Goal: Information Seeking & Learning: Check status

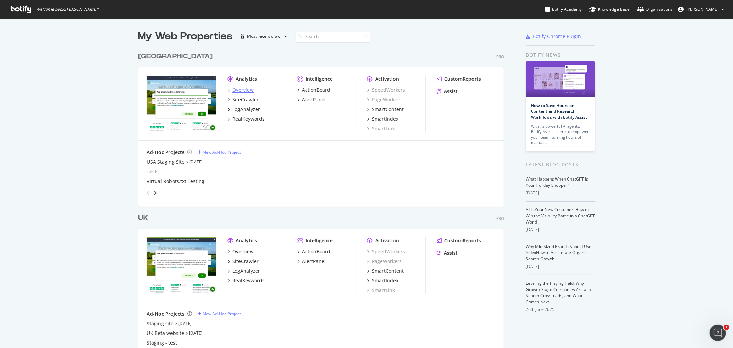
click at [236, 91] on div "Overview" at bounding box center [242, 90] width 21 height 7
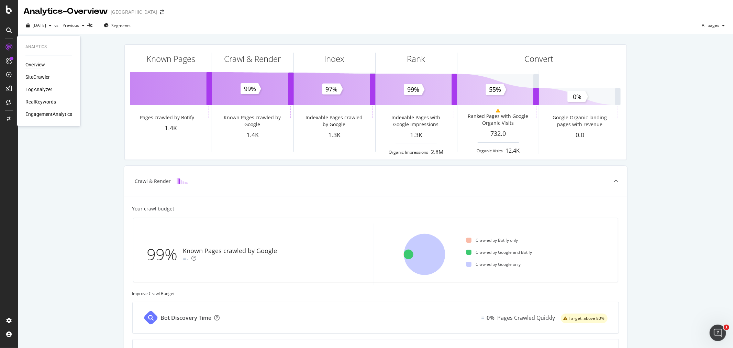
click at [35, 63] on div "Overview" at bounding box center [35, 65] width 20 height 7
click at [46, 101] on div "RealKeywords" at bounding box center [40, 102] width 31 height 7
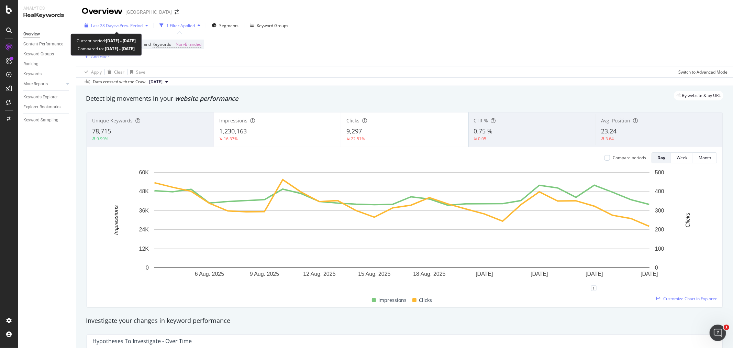
click at [128, 26] on span "vs Prev. Period" at bounding box center [129, 26] width 27 height 6
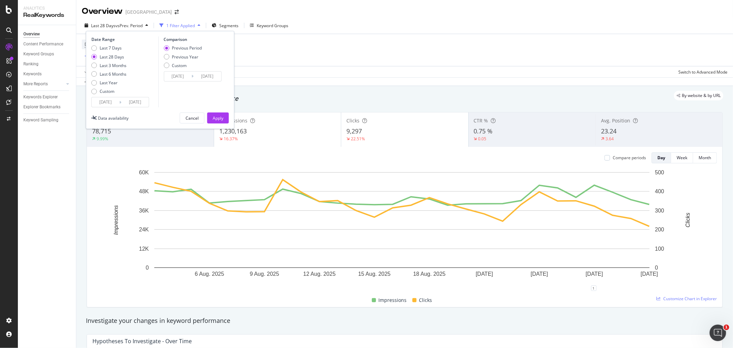
click at [255, 53] on div "Device = All and Country = All and Keywords = Non-Branded Add Filter" at bounding box center [405, 50] width 646 height 32
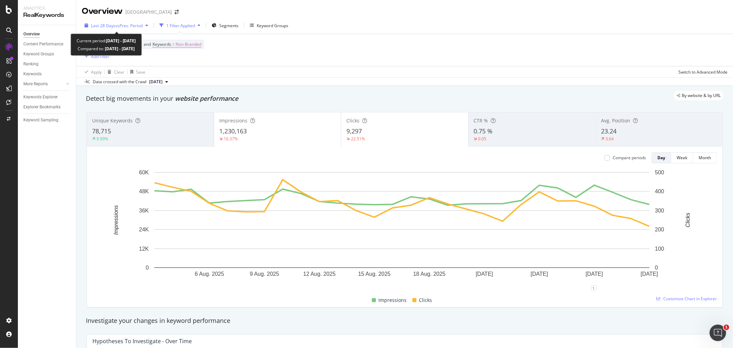
click at [130, 26] on span "vs Prev. Period" at bounding box center [129, 26] width 27 height 6
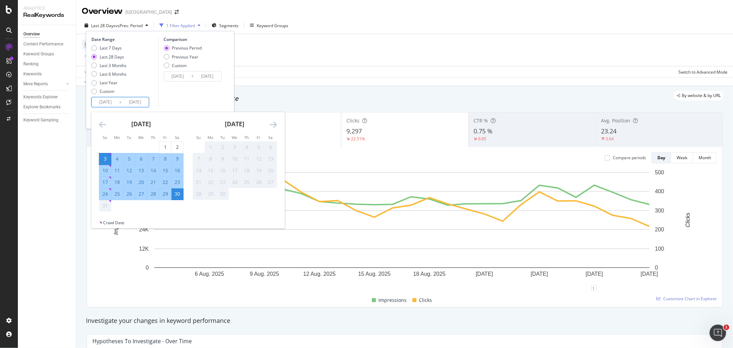
click at [124, 104] on input "[DATE]" at bounding box center [135, 102] width 28 height 10
click at [160, 148] on div "1" at bounding box center [166, 147] width 12 height 7
type input "[DATE]"
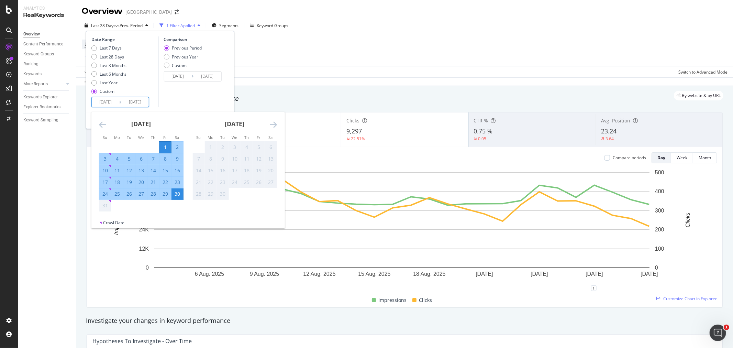
click at [364, 78] on div "Data crossed with the Crawl [DATE]" at bounding box center [404, 81] width 657 height 8
